Goal: Obtain resource: Download file/media

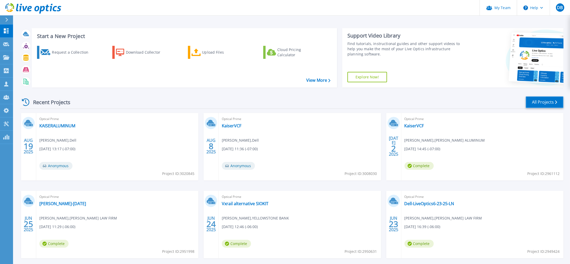
click at [550, 107] on link "All Projects" at bounding box center [545, 102] width 38 height 12
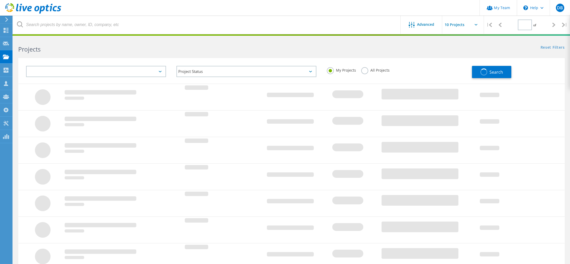
type input "1"
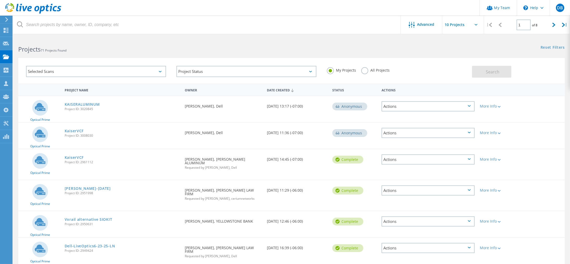
click at [365, 70] on label "All Projects" at bounding box center [375, 69] width 28 height 5
click at [0, 0] on input "All Projects" at bounding box center [0, 0] width 0 height 0
click at [494, 72] on span "Search" at bounding box center [493, 72] width 14 height 6
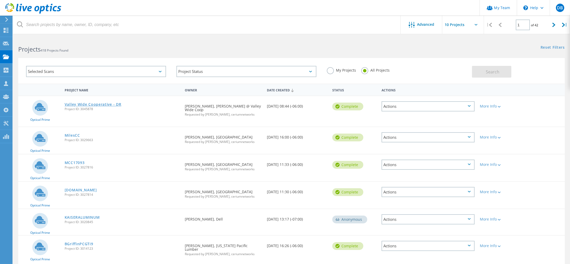
click at [92, 103] on link "Valley Wide Cooperative - DR" at bounding box center [93, 105] width 57 height 4
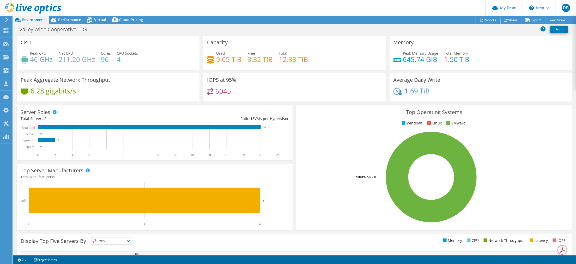
click at [483, 20] on link "Reports" at bounding box center [487, 20] width 25 height 8
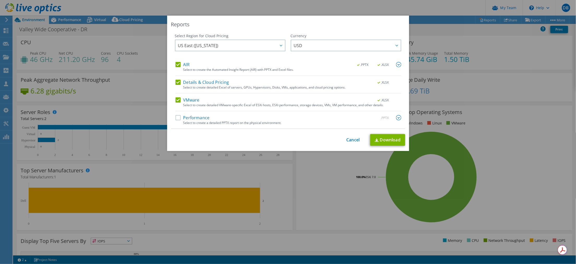
click at [177, 117] on label "Performance" at bounding box center [192, 117] width 34 height 5
click at [0, 0] on input "Performance" at bounding box center [0, 0] width 0 height 0
click at [396, 118] on img at bounding box center [398, 117] width 5 height 5
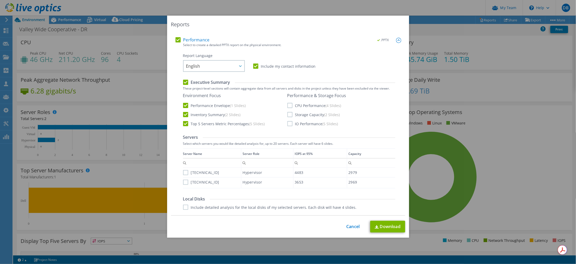
scroll to position [78, 0]
click at [287, 105] on label "CPU Performance (4 Slides)" at bounding box center [314, 105] width 54 height 5
click at [0, 0] on input "CPU Performance (4 Slides)" at bounding box center [0, 0] width 0 height 0
click at [287, 113] on label "Storage Capacity (2 Slides)" at bounding box center [313, 114] width 53 height 5
click at [0, 0] on input "Storage Capacity (2 Slides)" at bounding box center [0, 0] width 0 height 0
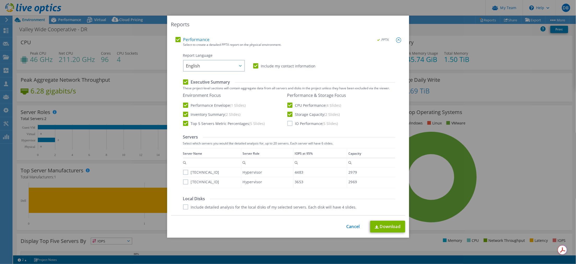
click at [287, 122] on label "IO Performance (5 Slides)" at bounding box center [312, 123] width 51 height 5
click at [0, 0] on input "IO Performance (5 Slides)" at bounding box center [0, 0] width 0 height 0
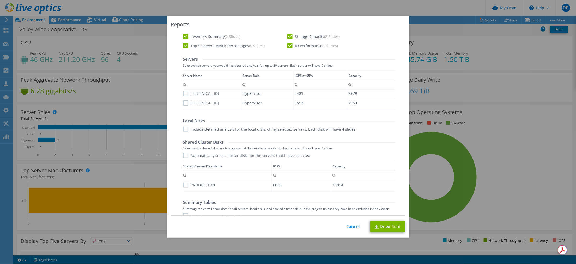
click at [183, 93] on label "10.16.28.37" at bounding box center [201, 93] width 36 height 5
click at [0, 0] on input "10.16.28.37" at bounding box center [0, 0] width 0 height 0
click at [183, 101] on label "10.16.28.36" at bounding box center [201, 103] width 36 height 5
click at [0, 0] on input "10.16.28.36" at bounding box center [0, 0] width 0 height 0
click at [183, 128] on label "Include detailed analysis for the local disks of my selected servers. Each disk…" at bounding box center [270, 129] width 174 height 5
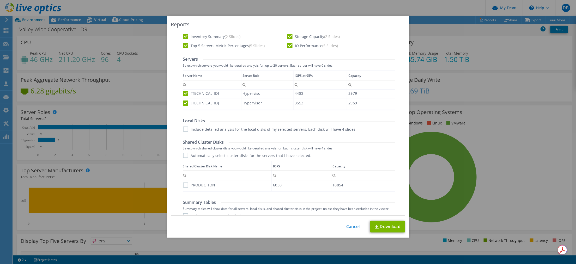
click at [0, 0] on input "Include detailed analysis for the local disks of my selected servers. Each disk…" at bounding box center [0, 0] width 0 height 0
click at [183, 156] on label "Automatically select cluster disks for the servers that I have selected." at bounding box center [247, 155] width 128 height 5
click at [0, 0] on input "Automatically select cluster disks for the servers that I have selected." at bounding box center [0, 0] width 0 height 0
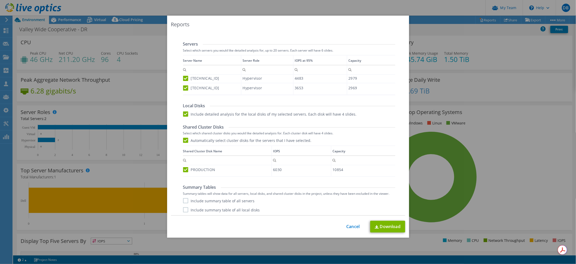
scroll to position [181, 0]
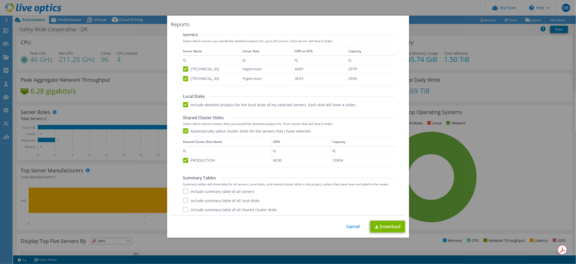
drag, startPoint x: 183, startPoint y: 192, endPoint x: 183, endPoint y: 196, distance: 4.4
click at [183, 192] on label "Include summary table of all servers" at bounding box center [219, 191] width 72 height 5
click at [0, 0] on input "Include summary table of all servers" at bounding box center [0, 0] width 0 height 0
click at [183, 201] on label "Include summary table of all local disks" at bounding box center [221, 200] width 77 height 5
click at [0, 0] on input "Include summary table of all local disks" at bounding box center [0, 0] width 0 height 0
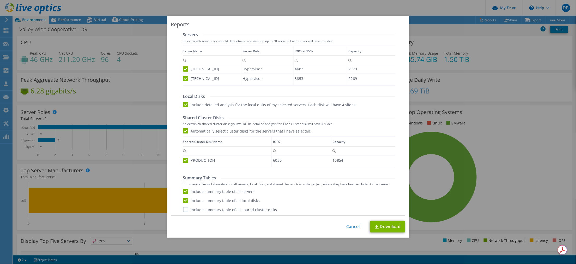
click at [183, 209] on label "Include summary table of all shared cluster disks" at bounding box center [230, 209] width 94 height 5
click at [0, 0] on input "Include summary table of all shared cluster disks" at bounding box center [0, 0] width 0 height 0
click at [394, 228] on link "Download" at bounding box center [387, 227] width 35 height 12
click at [346, 224] on link "Cancel" at bounding box center [352, 226] width 13 height 5
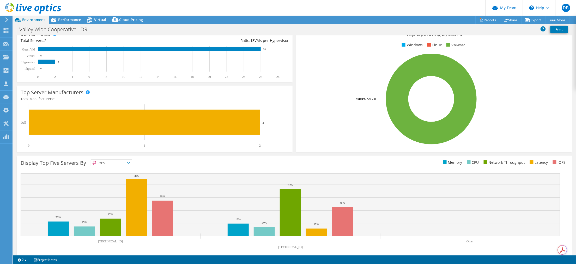
scroll to position [0, 0]
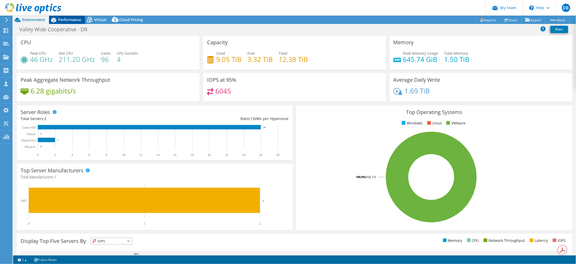
click at [67, 19] on span "Performance" at bounding box center [69, 19] width 23 height 5
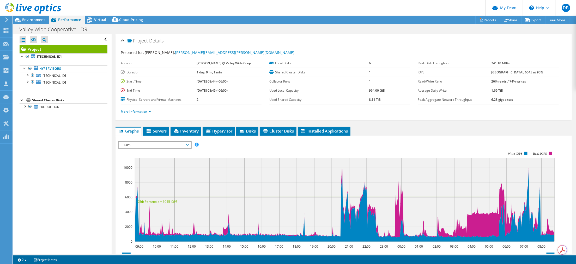
drag, startPoint x: 25, startPoint y: 1, endPoint x: 93, endPoint y: 218, distance: 227.5
click at [93, 218] on div "Open All Close All Hide Excluded Nodes Project Tree Filter" at bounding box center [62, 144] width 98 height 220
click at [31, 18] on span "Environment" at bounding box center [33, 19] width 23 height 5
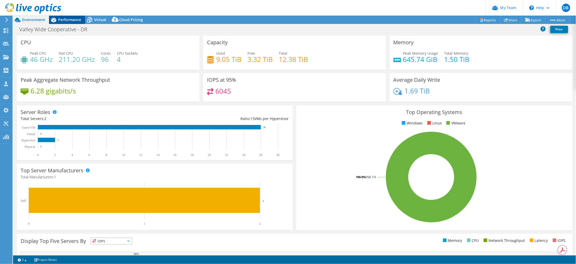
click at [74, 22] on div "Performance" at bounding box center [67, 20] width 36 height 8
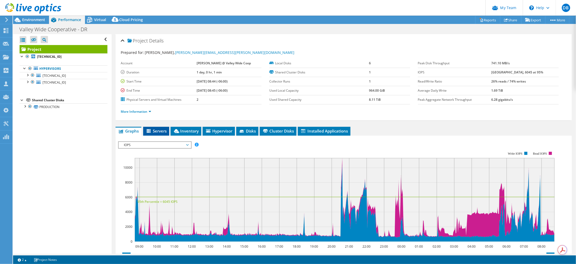
click at [155, 130] on span "Servers" at bounding box center [156, 130] width 21 height 5
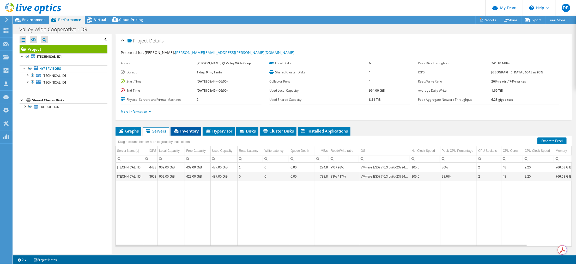
click at [188, 130] on span "Inventory" at bounding box center [186, 130] width 26 height 5
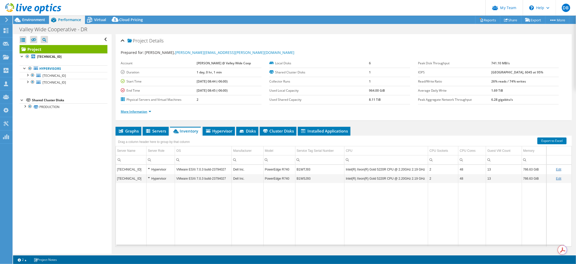
click at [147, 111] on link "More Information" at bounding box center [136, 111] width 30 height 4
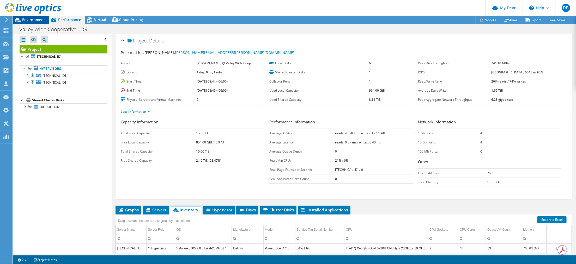
click at [36, 20] on span "Environment" at bounding box center [33, 19] width 23 height 5
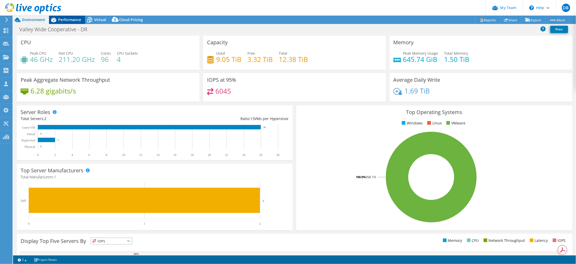
click at [66, 22] on span "Performance" at bounding box center [69, 19] width 23 height 5
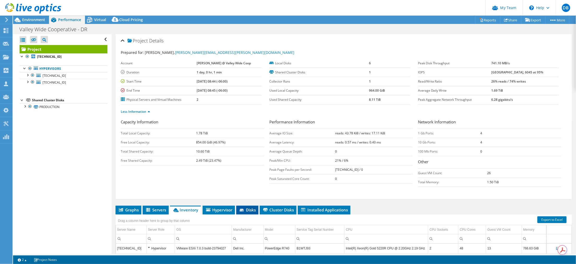
click at [247, 209] on span "Disks" at bounding box center [247, 209] width 17 height 5
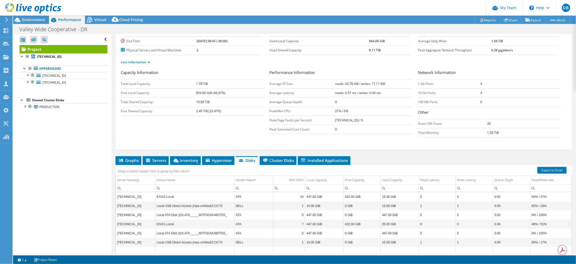
scroll to position [78, 0]
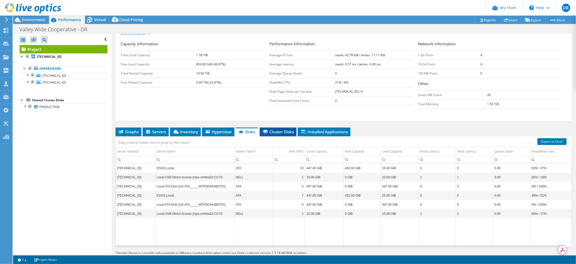
click at [282, 129] on span "Cluster Disks" at bounding box center [278, 131] width 32 height 5
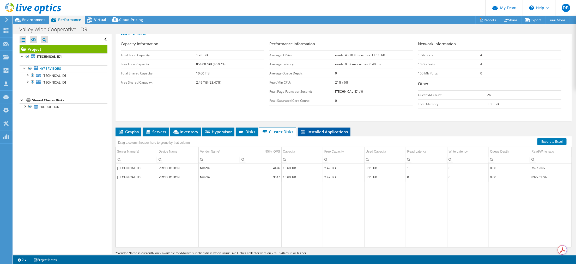
click at [336, 131] on span "Installed Applications" at bounding box center [323, 131] width 47 height 5
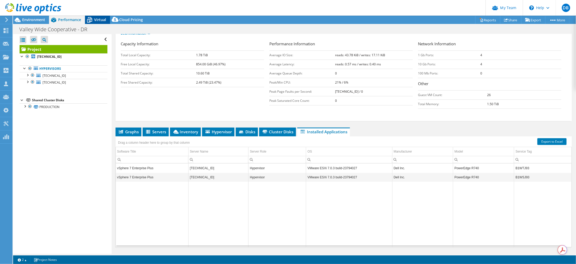
click at [101, 20] on span "Virtual" at bounding box center [100, 19] width 12 height 5
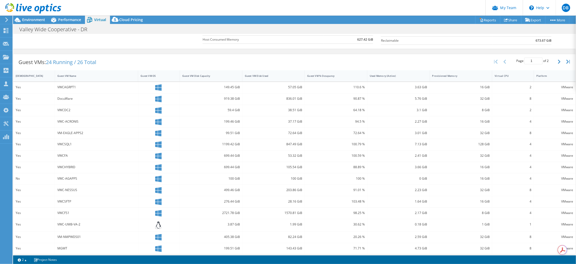
scroll to position [0, 0]
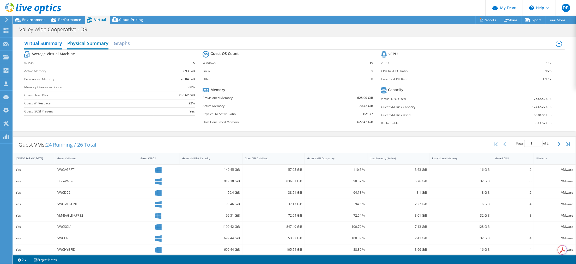
click at [88, 44] on h2 "Physical Summary" at bounding box center [87, 43] width 41 height 11
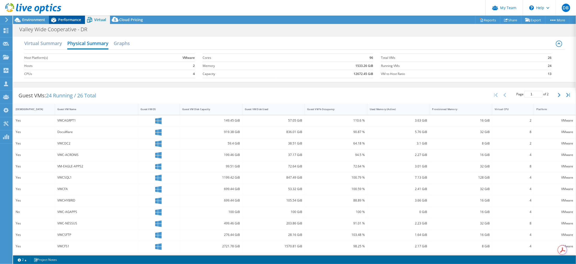
click at [65, 22] on div "Performance" at bounding box center [67, 20] width 36 height 8
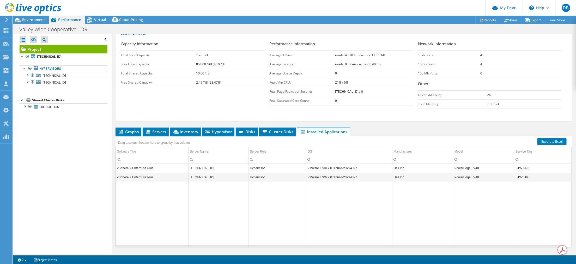
click at [524, 167] on td "B1WTJ93" at bounding box center [542, 168] width 57 height 9
drag, startPoint x: 525, startPoint y: 166, endPoint x: 512, endPoint y: 167, distance: 13.1
click at [514, 167] on td "B1WTJ93" at bounding box center [542, 168] width 57 height 9
copy td "B1WTJ93"
click at [32, 23] on div "Environment" at bounding box center [31, 20] width 36 height 8
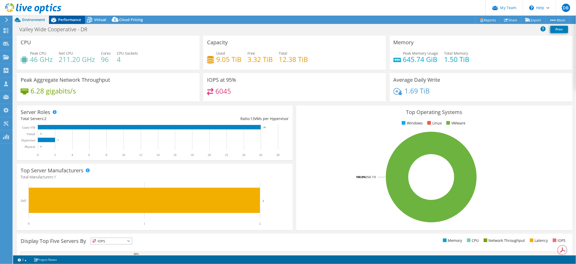
click at [68, 19] on span "Performance" at bounding box center [69, 19] width 23 height 5
